Goal: Book appointment/travel/reservation

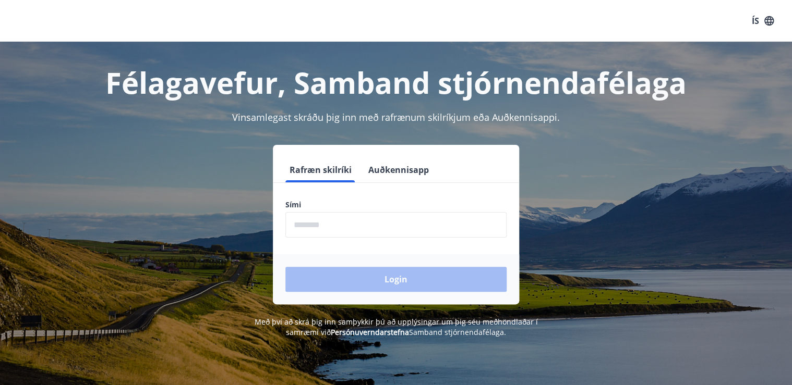
click at [324, 225] on input "phone" at bounding box center [395, 225] width 221 height 26
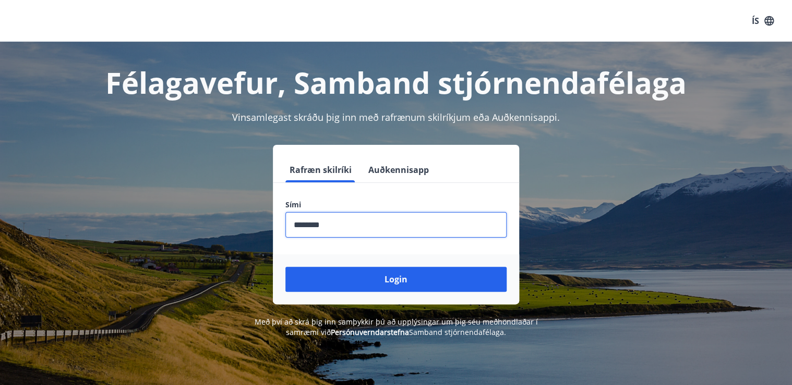
type input "********"
click at [285, 267] on button "Login" at bounding box center [395, 279] width 221 height 25
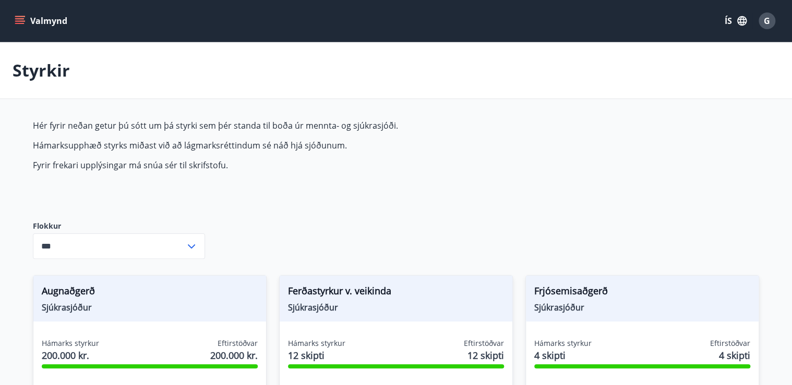
type input "***"
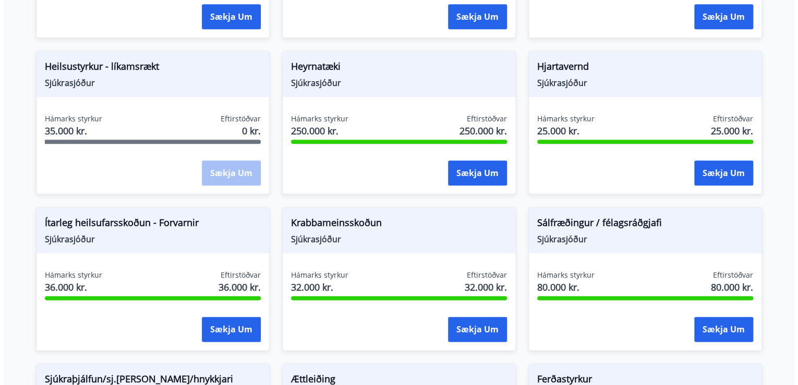
scroll to position [539, 0]
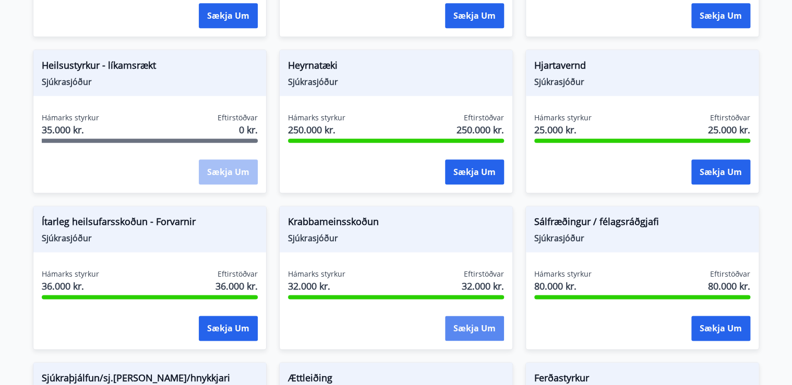
click at [469, 323] on button "Sækja um" at bounding box center [474, 328] width 59 height 25
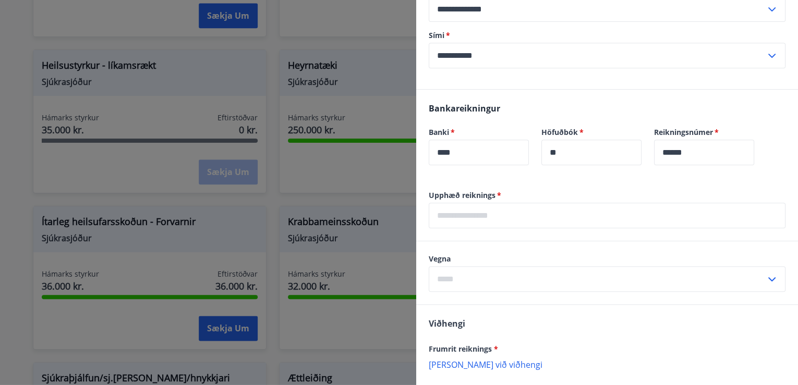
scroll to position [250, 0]
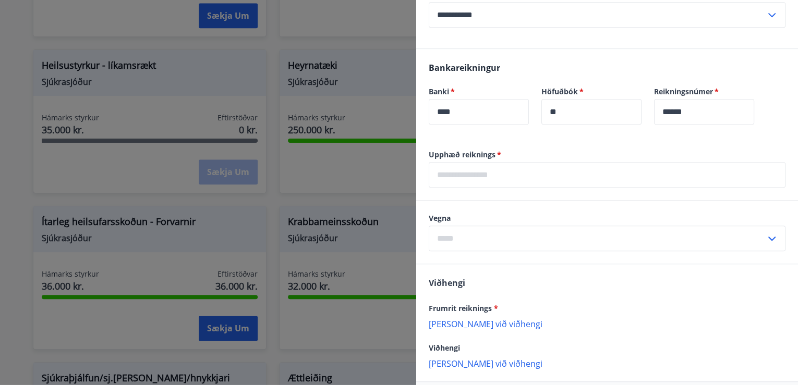
click at [502, 173] on input "text" at bounding box center [607, 175] width 357 height 26
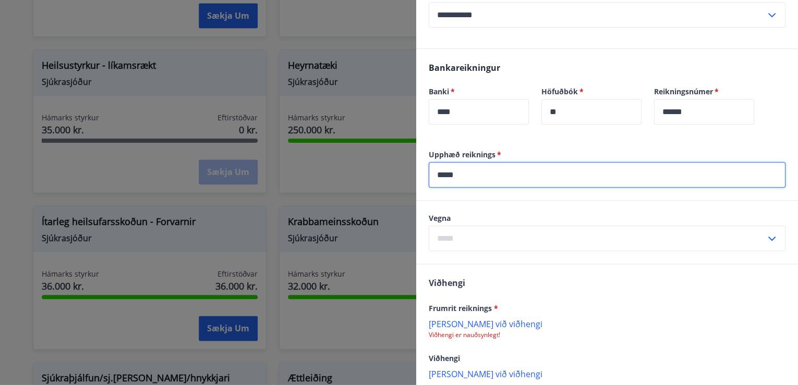
type input "*****"
click at [497, 237] on input "text" at bounding box center [597, 239] width 337 height 26
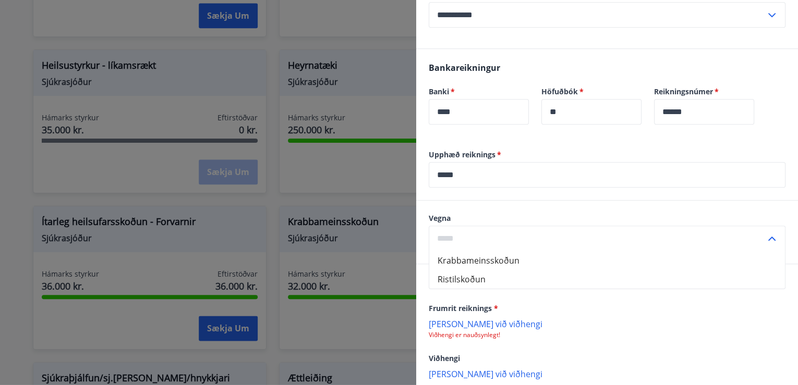
click at [497, 259] on li "Krabbameinsskoðun" at bounding box center [607, 260] width 356 height 19
type input "**********"
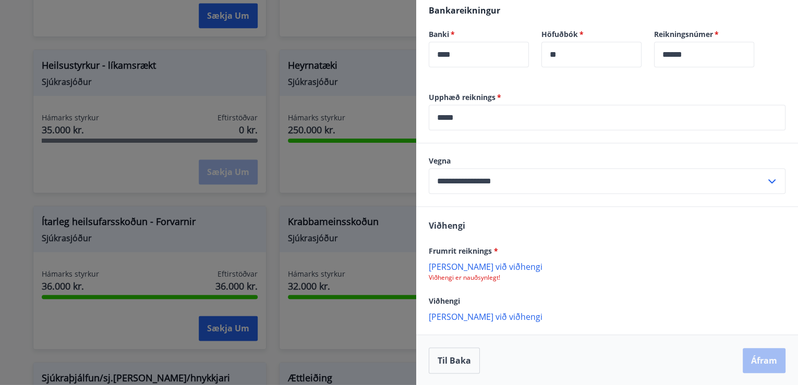
scroll to position [308, 0]
click at [473, 266] on p "Bæta við viðhengi" at bounding box center [607, 266] width 357 height 10
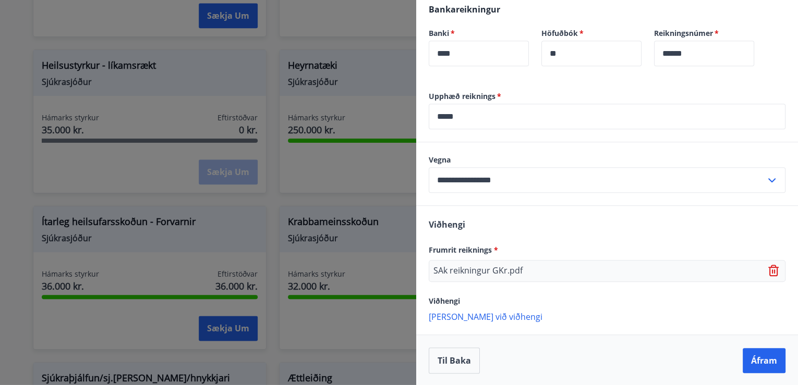
click at [476, 317] on p "Bæta við viðhengi" at bounding box center [607, 316] width 357 height 10
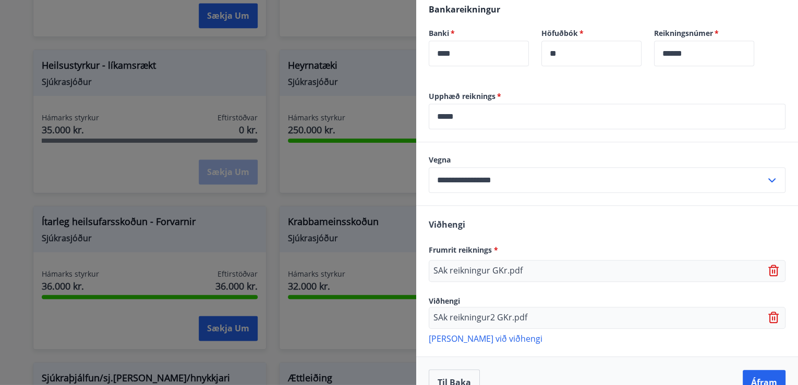
click at [484, 337] on p "Bæta við viðhengi" at bounding box center [607, 338] width 357 height 10
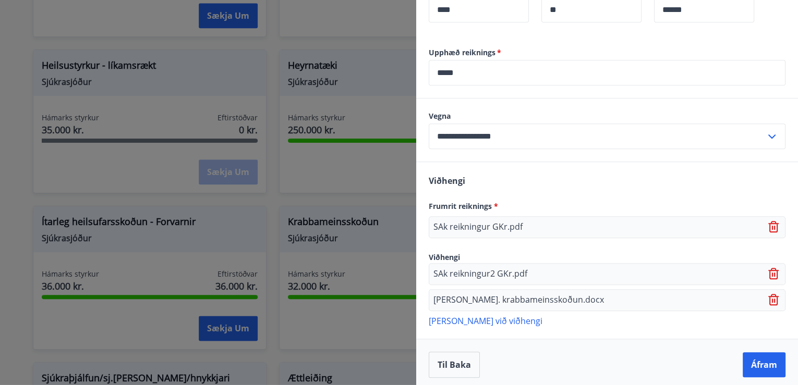
scroll to position [357, 0]
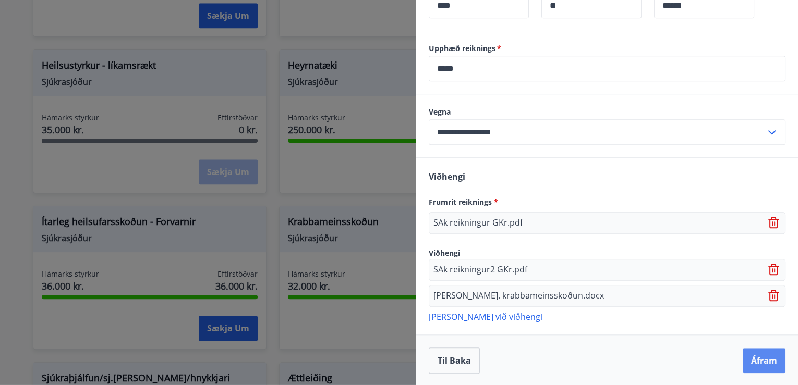
click at [750, 362] on button "Áfram" at bounding box center [764, 360] width 43 height 25
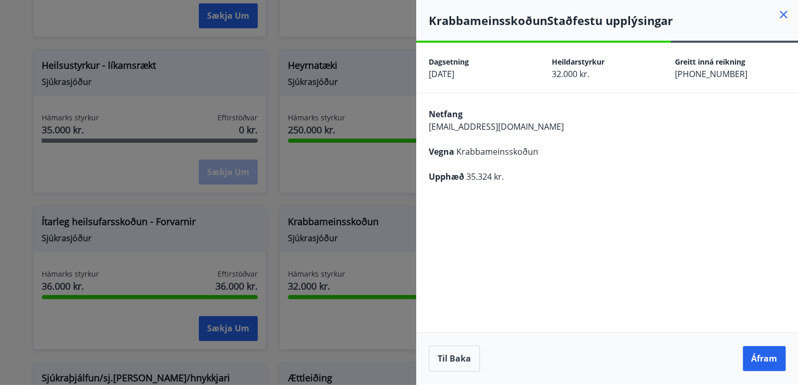
scroll to position [0, 0]
click at [464, 353] on button "Til baka" at bounding box center [454, 359] width 51 height 26
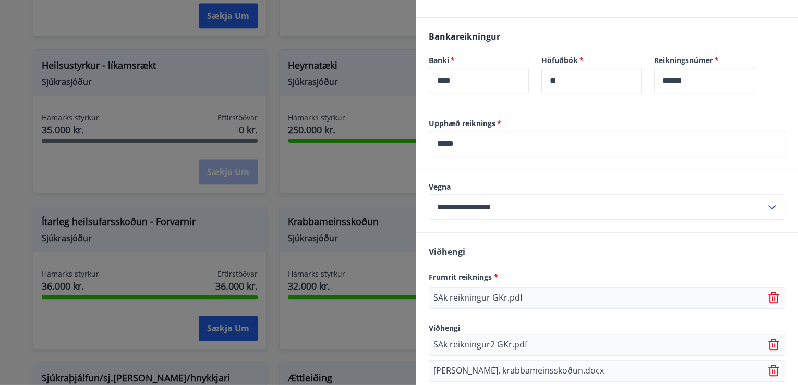
scroll to position [232, 0]
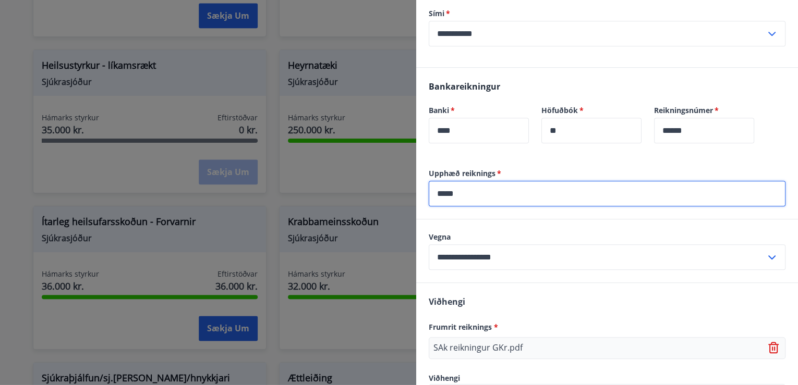
drag, startPoint x: 471, startPoint y: 196, endPoint x: 430, endPoint y: 194, distance: 41.3
click at [430, 194] on input "*****" at bounding box center [607, 194] width 357 height 26
type input "*****"
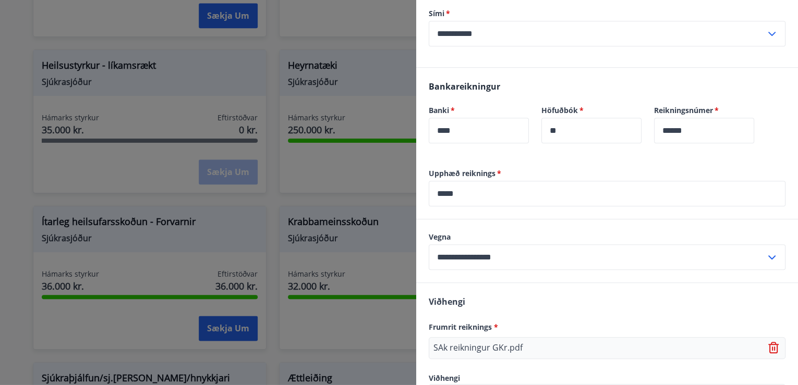
click at [506, 234] on label "Vegna" at bounding box center [607, 237] width 357 height 10
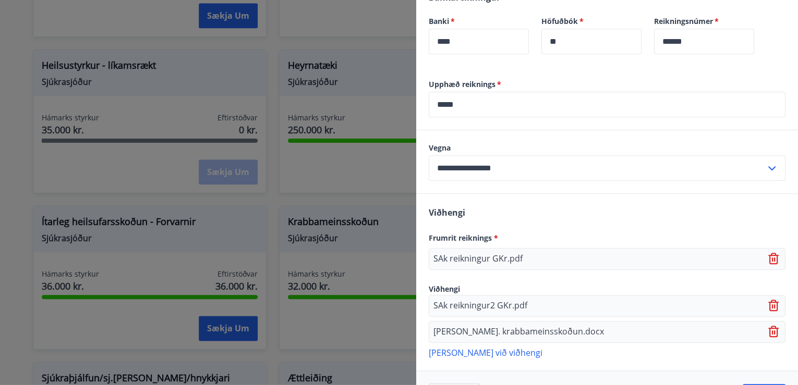
scroll to position [357, 0]
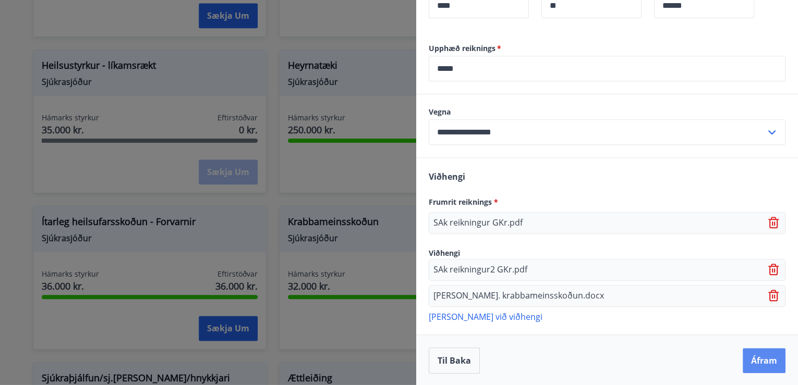
click at [763, 356] on button "Áfram" at bounding box center [764, 360] width 43 height 25
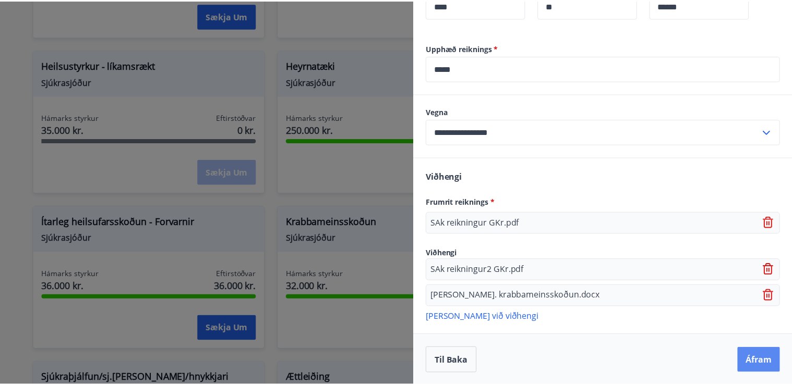
scroll to position [0, 0]
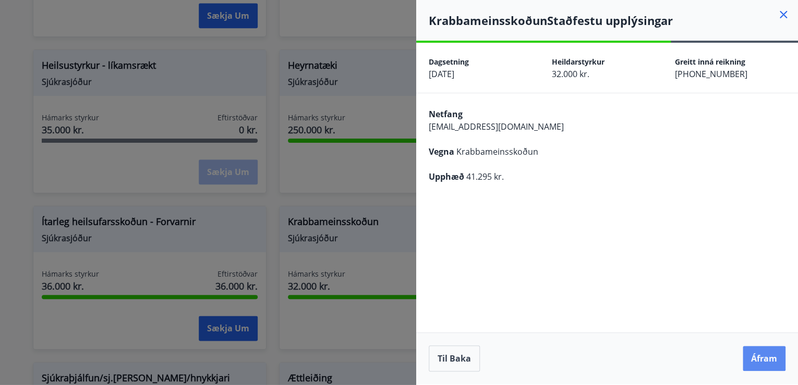
click at [765, 360] on button "Áfram" at bounding box center [764, 358] width 43 height 25
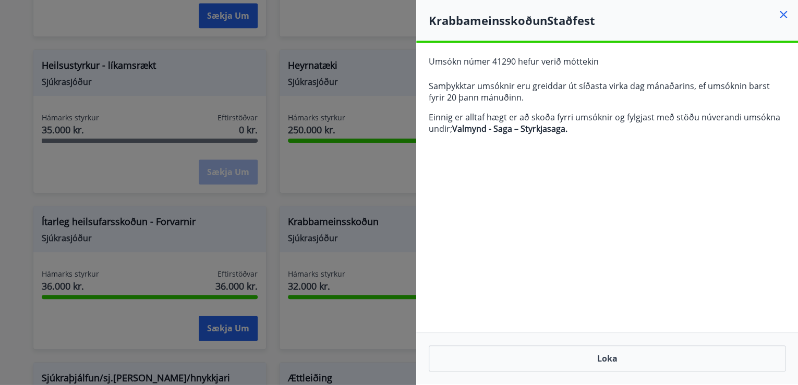
click at [783, 13] on icon at bounding box center [783, 14] width 13 height 13
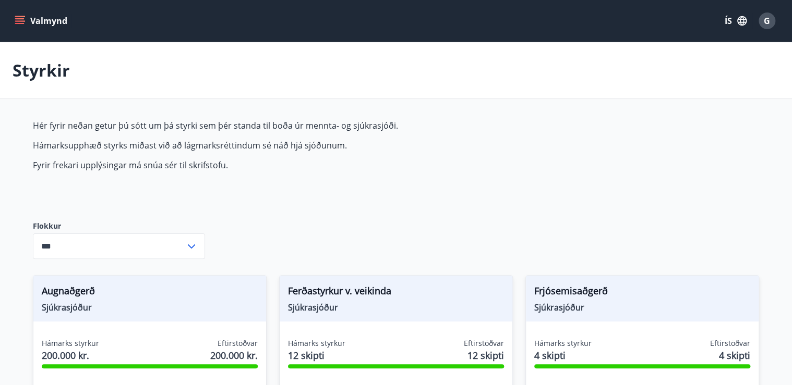
click at [21, 19] on icon "menu" at bounding box center [20, 21] width 10 height 10
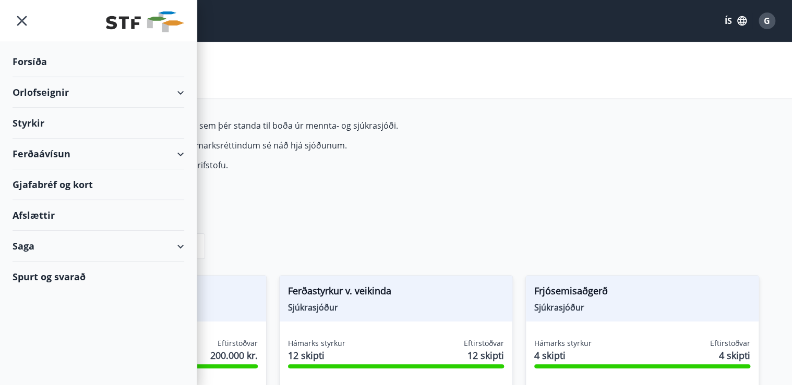
click at [43, 246] on div "Saga" at bounding box center [99, 246] width 172 height 31
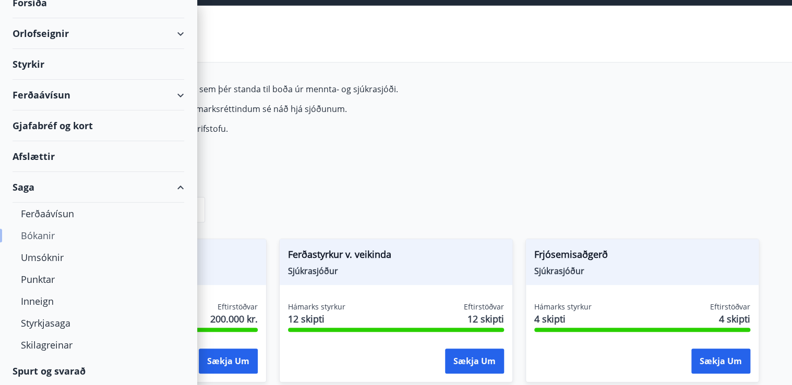
scroll to position [83, 0]
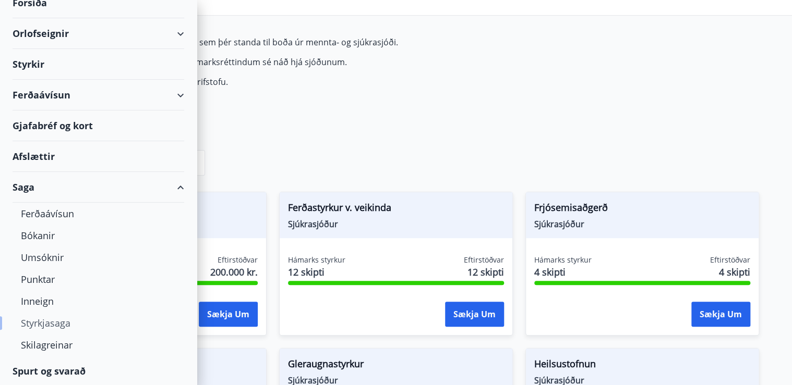
click at [53, 323] on div "Styrkjasaga" at bounding box center [98, 323] width 155 height 22
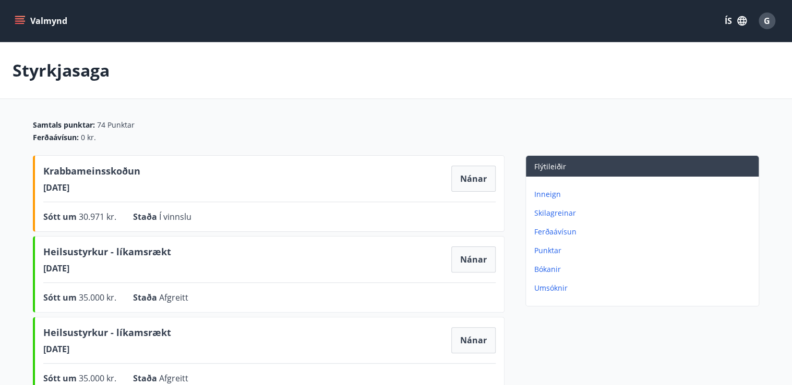
click at [20, 19] on icon "menu" at bounding box center [19, 18] width 9 height 1
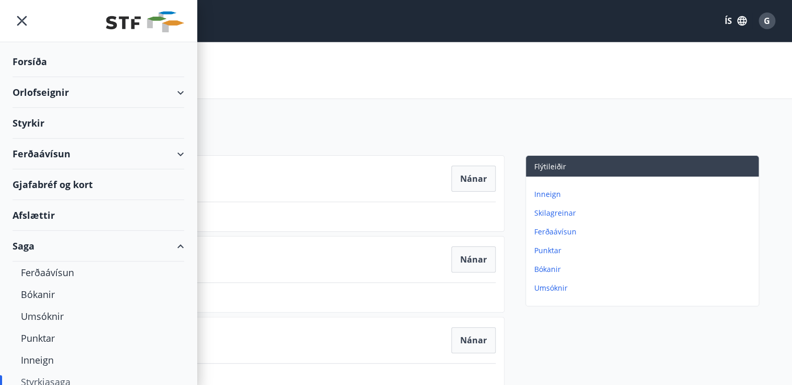
click at [35, 123] on div "Styrkir" at bounding box center [99, 123] width 172 height 31
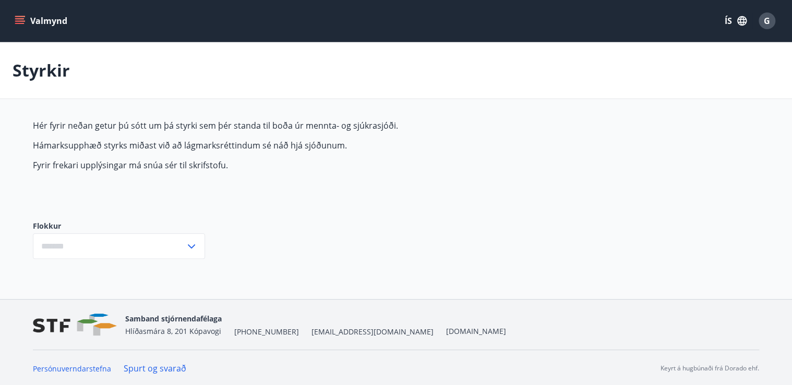
type input "***"
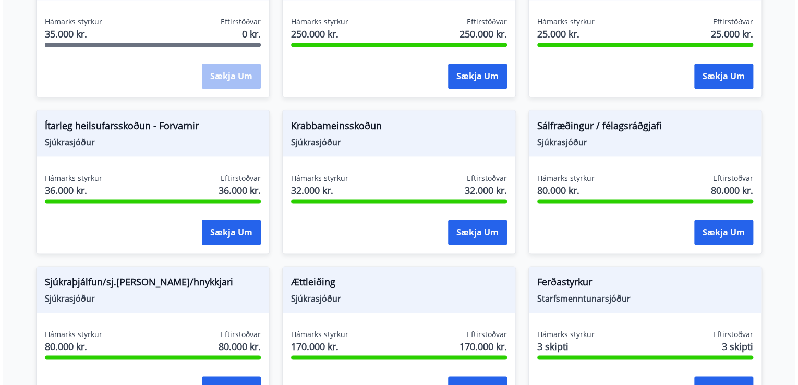
scroll to position [793, 0]
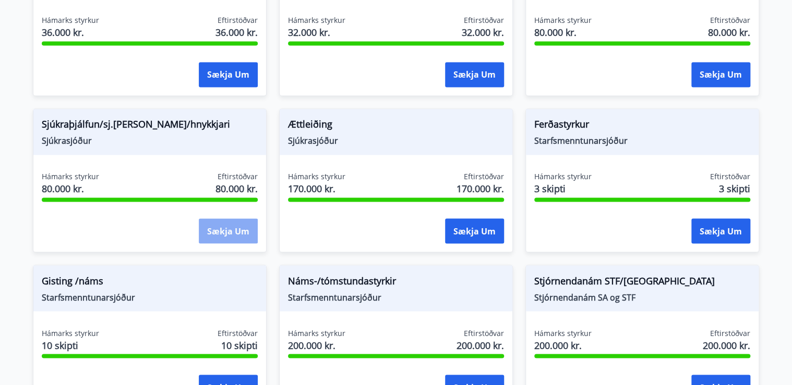
click at [219, 231] on button "Sækja um" at bounding box center [228, 231] width 59 height 25
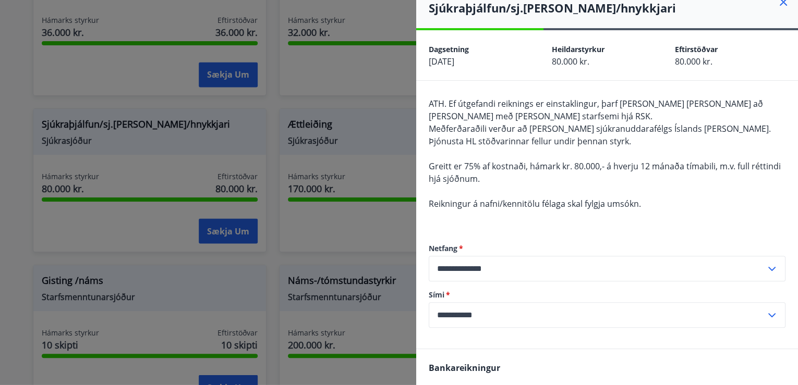
scroll to position [0, 0]
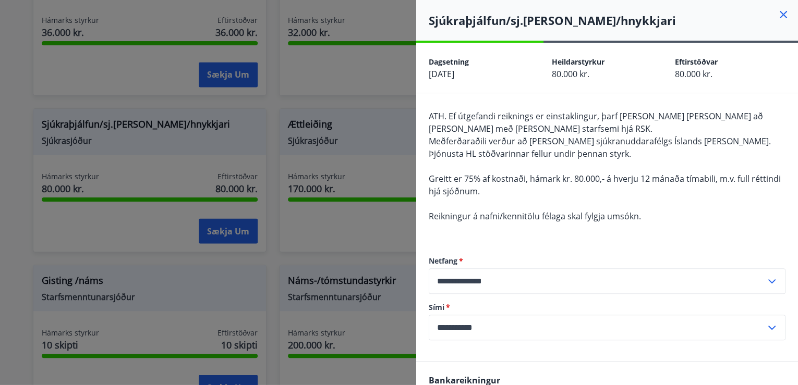
click at [780, 12] on icon at bounding box center [783, 14] width 7 height 7
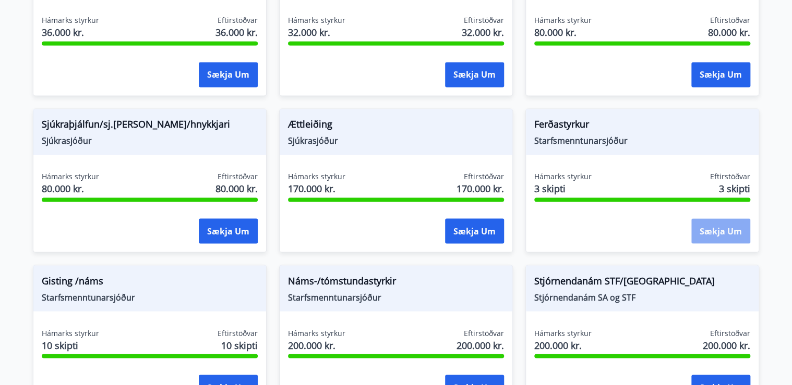
click at [734, 229] on button "Sækja um" at bounding box center [720, 231] width 59 height 25
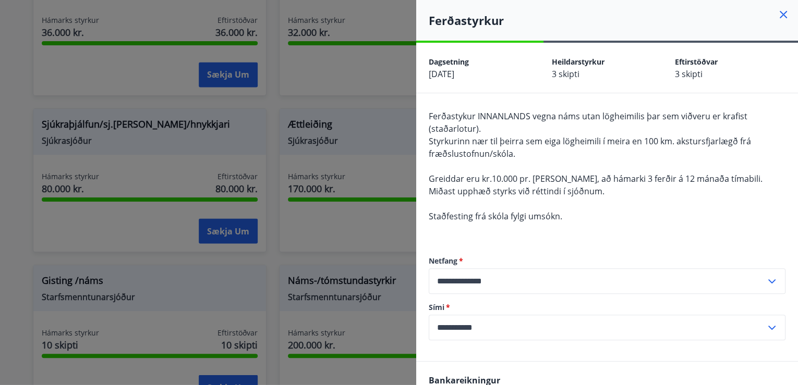
click at [777, 15] on icon at bounding box center [783, 14] width 13 height 13
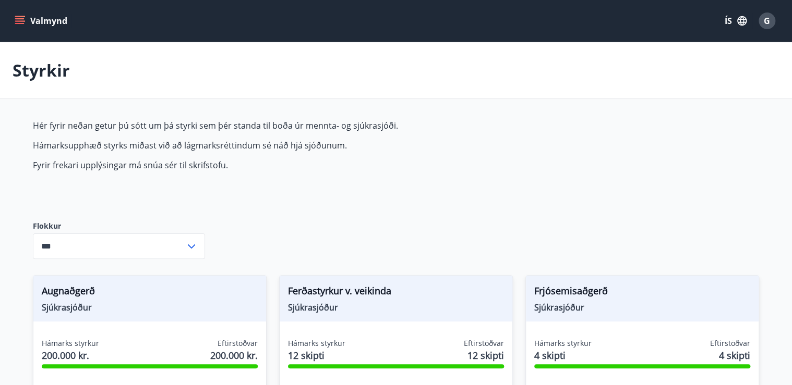
click at [18, 18] on icon "menu" at bounding box center [19, 18] width 9 height 1
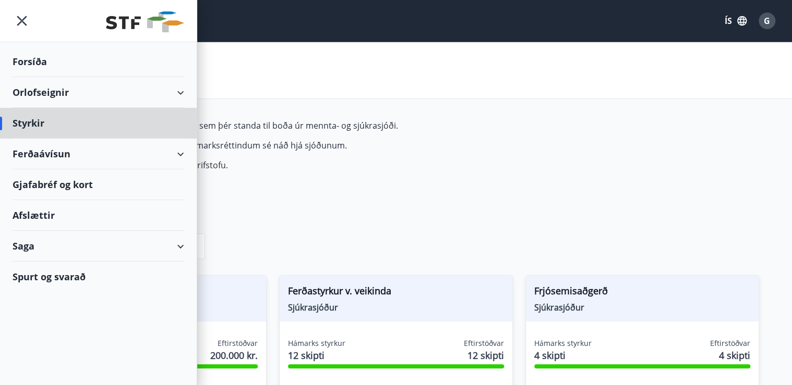
click at [31, 63] on div "Forsíða" at bounding box center [99, 61] width 172 height 31
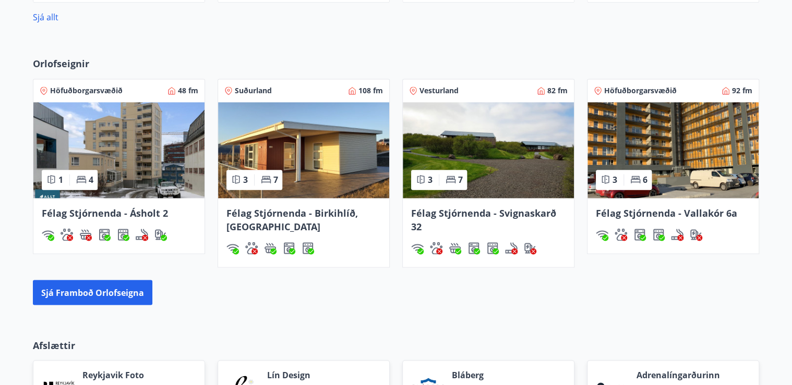
scroll to position [751, 0]
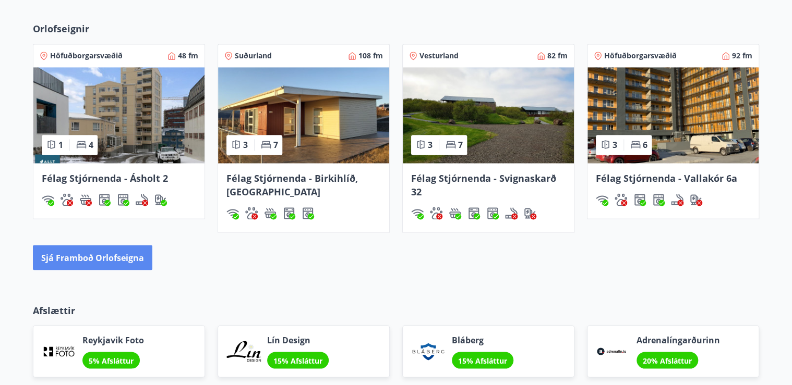
click at [86, 261] on button "Sjá framboð orlofseigna" at bounding box center [92, 257] width 119 height 25
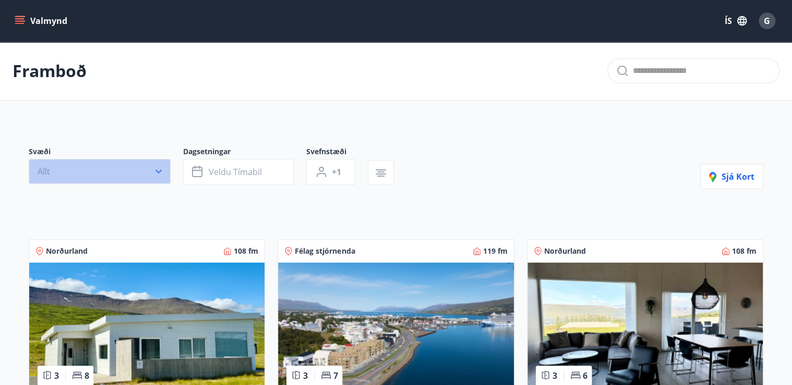
click at [160, 169] on icon "button" at bounding box center [158, 171] width 10 height 10
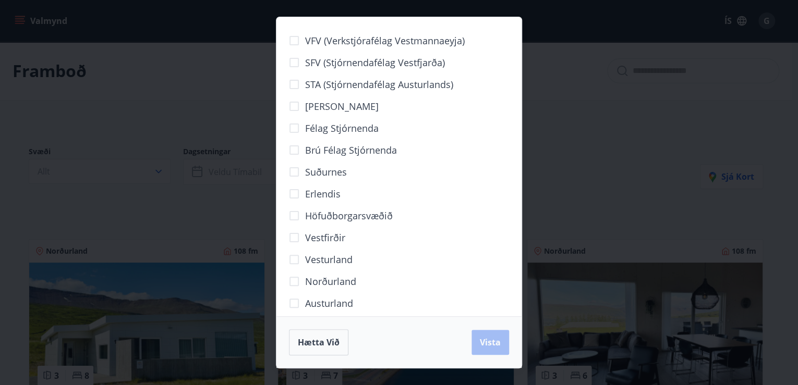
click at [343, 215] on span "Höfuðborgarsvæðið" at bounding box center [349, 216] width 88 height 14
click at [493, 342] on span "Vista" at bounding box center [490, 342] width 21 height 11
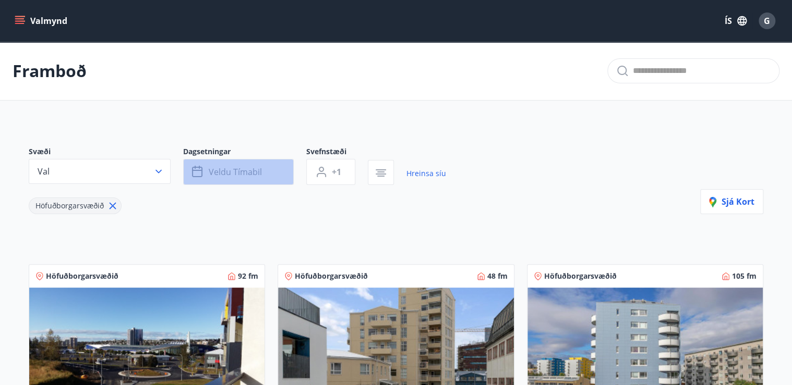
click at [244, 174] on span "Veldu tímabil" at bounding box center [235, 171] width 53 height 11
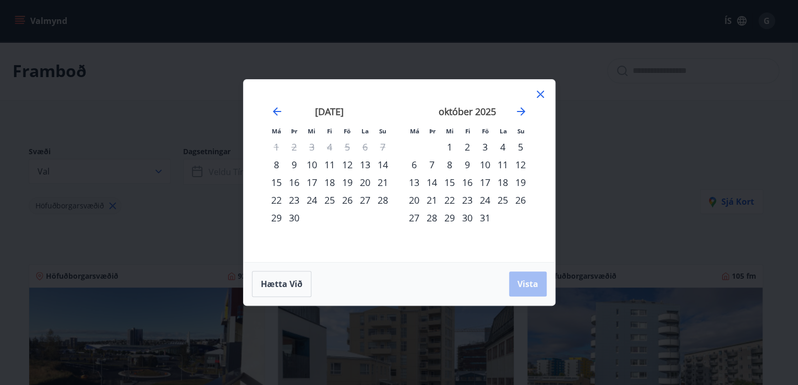
click at [348, 164] on div "12" at bounding box center [348, 165] width 18 height 18
click at [330, 163] on div "11" at bounding box center [330, 165] width 18 height 18
click at [281, 182] on div "15" at bounding box center [277, 183] width 18 height 18
click at [520, 283] on span "Vista" at bounding box center [527, 284] width 21 height 11
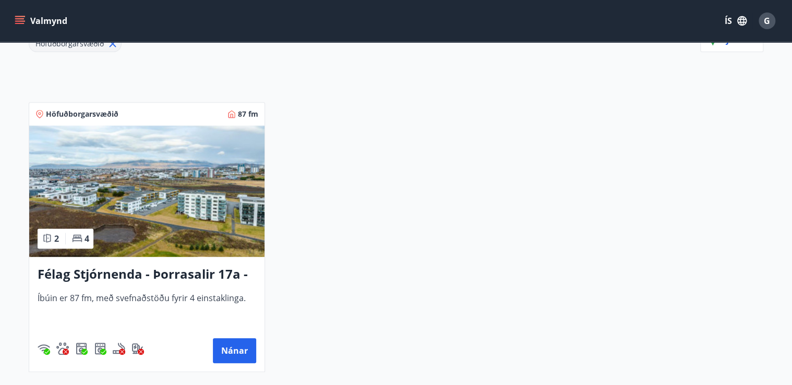
scroll to position [167, 0]
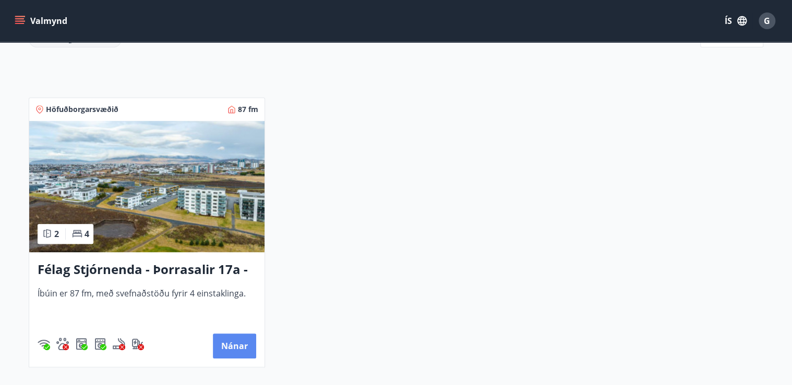
click at [235, 344] on button "Nánar" at bounding box center [234, 346] width 43 height 25
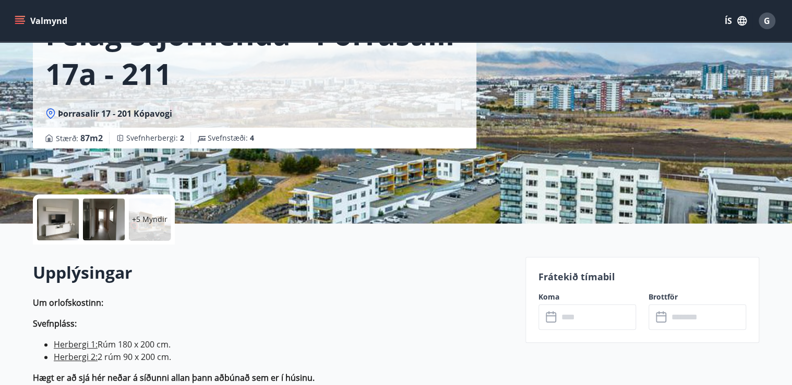
scroll to position [167, 0]
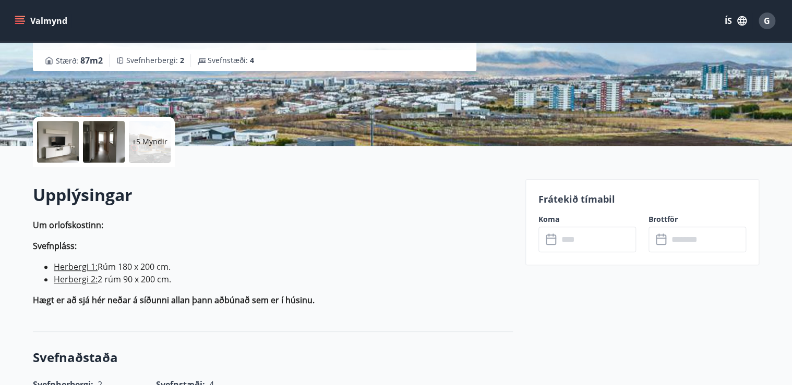
click at [578, 238] on input "text" at bounding box center [597, 240] width 78 height 26
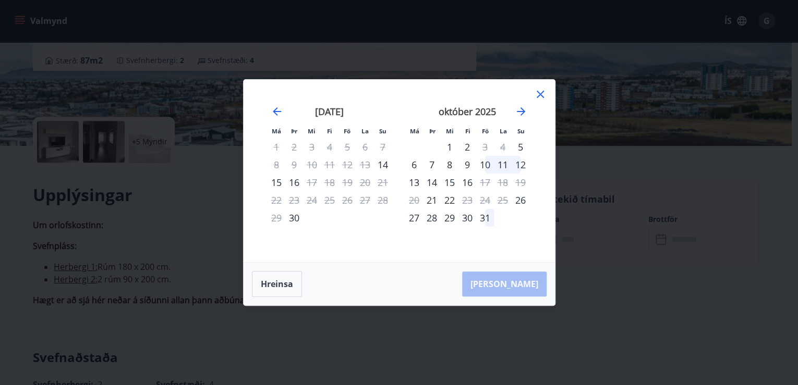
click at [538, 95] on icon at bounding box center [540, 94] width 13 height 13
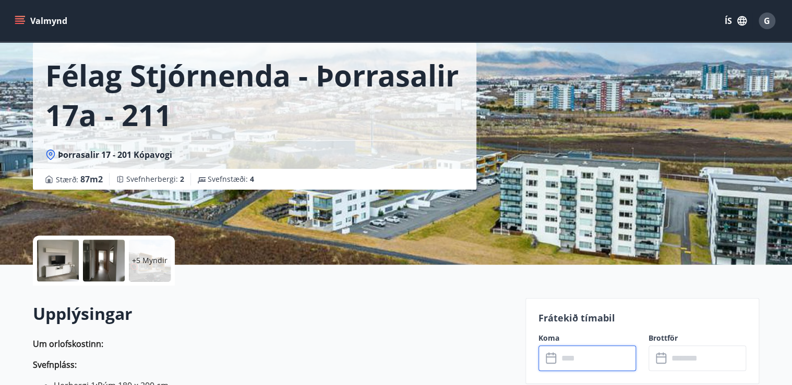
scroll to position [0, 0]
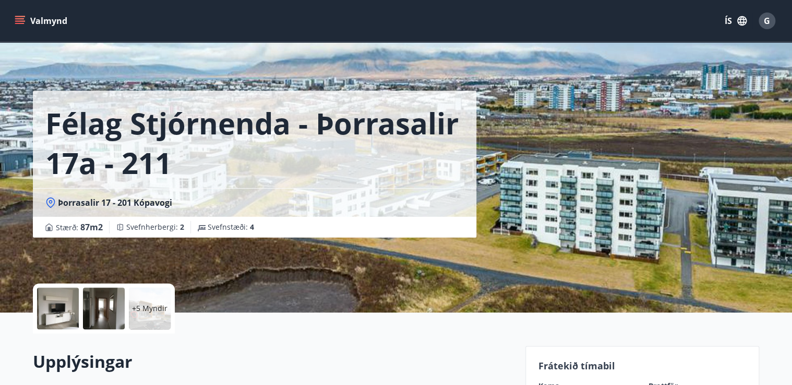
click at [19, 18] on icon "menu" at bounding box center [19, 18] width 9 height 1
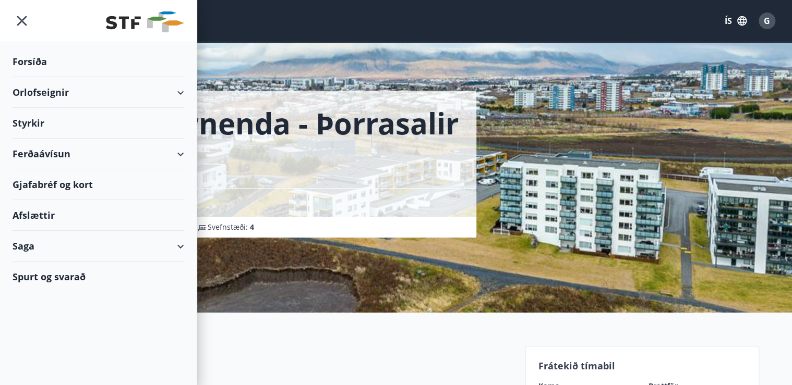
click at [40, 61] on div "Forsíða" at bounding box center [99, 61] width 172 height 31
